Goal: Task Accomplishment & Management: Use online tool/utility

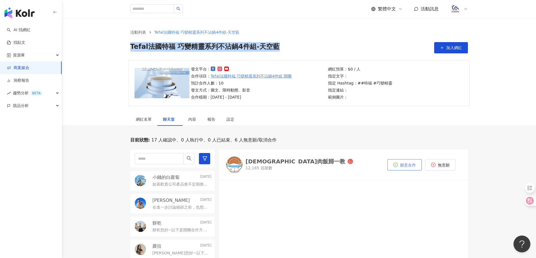
click at [405, 161] on button "願意合作" at bounding box center [404, 164] width 34 height 11
click at [22, 68] on link "商案媒合" at bounding box center [18, 68] width 22 height 6
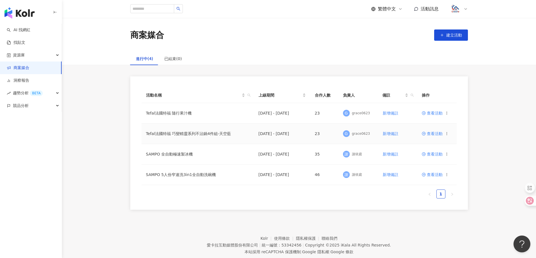
click at [448, 134] on icon at bounding box center [447, 134] width 4 height 4
click at [438, 134] on span "查看活動" at bounding box center [431, 134] width 21 height 4
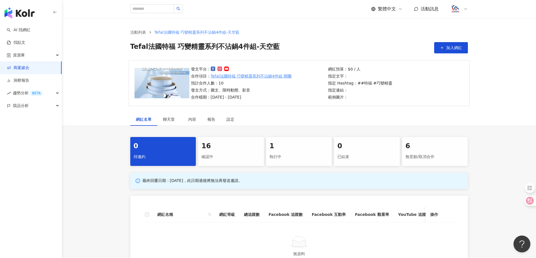
click at [221, 153] on div "確認中" at bounding box center [230, 157] width 59 height 10
